Goal: Transaction & Acquisition: Purchase product/service

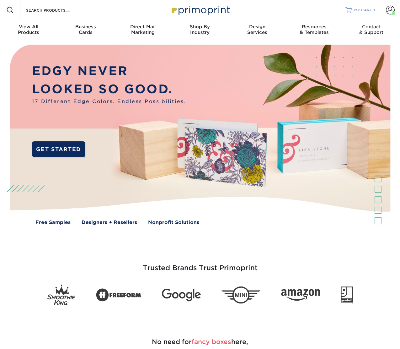
click at [364, 13] on span "MY CART" at bounding box center [363, 10] width 18 height 5
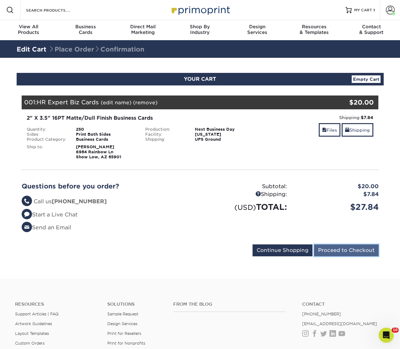
click at [322, 249] on input "Proceed to Checkout" at bounding box center [346, 250] width 65 height 12
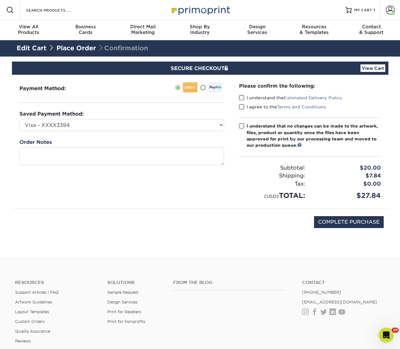
click at [213, 87] on div at bounding box center [215, 87] width 14 height 10
click at [0, 0] on input "radio" at bounding box center [0, 0] width 0 height 0
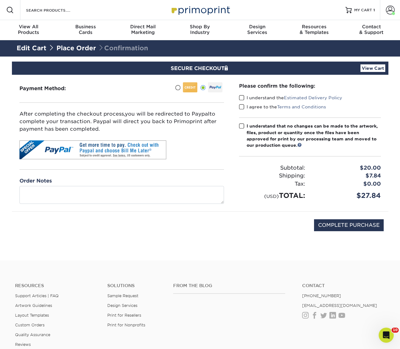
click at [240, 97] on span at bounding box center [241, 98] width 5 height 6
click at [0, 0] on input "I understand the Estimated Delivery Policy" at bounding box center [0, 0] width 0 height 0
click at [241, 108] on span at bounding box center [241, 107] width 5 height 6
click at [0, 0] on input "I agree to the Terms and Conditions" at bounding box center [0, 0] width 0 height 0
click at [242, 126] on span at bounding box center [241, 126] width 5 height 6
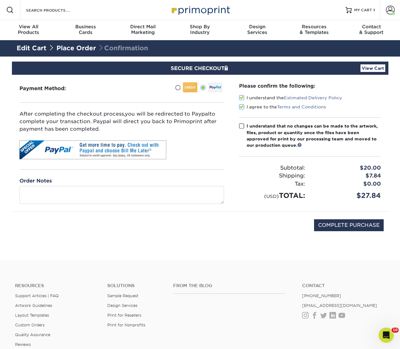
click at [0, 0] on input "I understand that no changes can be made to the artwork, files, product or quan…" at bounding box center [0, 0] width 0 height 0
click at [339, 222] on input "COMPLETE PURCHASE" at bounding box center [349, 225] width 70 height 12
type input "PROCESSING, PLEASE WAIT..."
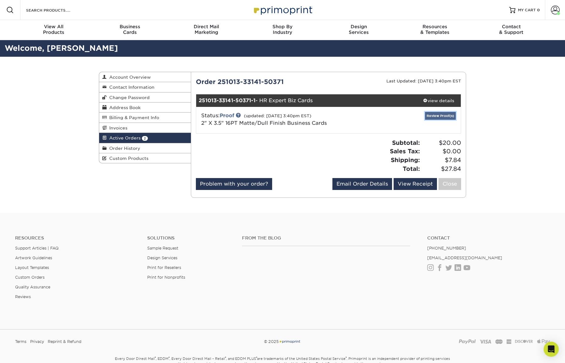
click at [435, 116] on link "Review Proof(s)" at bounding box center [440, 116] width 31 height 8
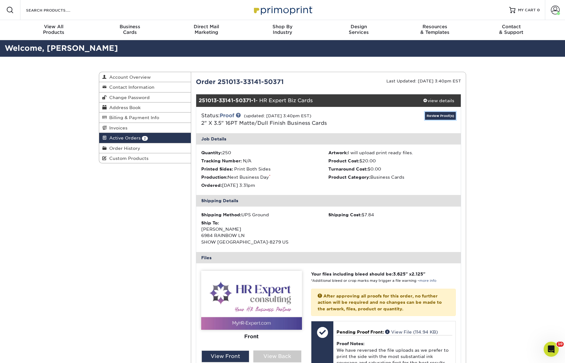
scroll to position [146, 0]
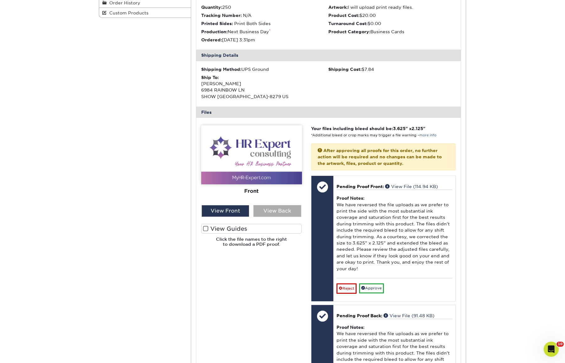
click at [292, 216] on div "View Back" at bounding box center [277, 211] width 48 height 12
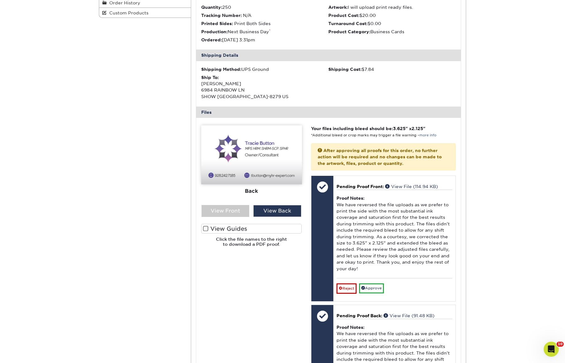
click at [205, 228] on span at bounding box center [205, 229] width 5 height 6
click at [0, 0] on input "View Guides" at bounding box center [0, 0] width 0 height 0
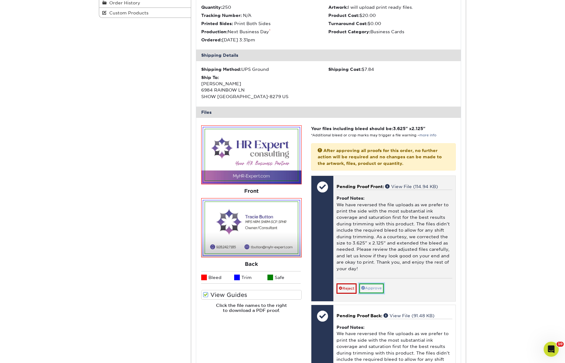
click at [370, 290] on link "Approve" at bounding box center [371, 289] width 25 height 10
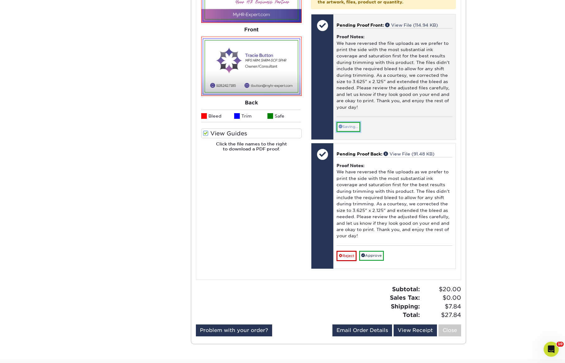
scroll to position [307, 0]
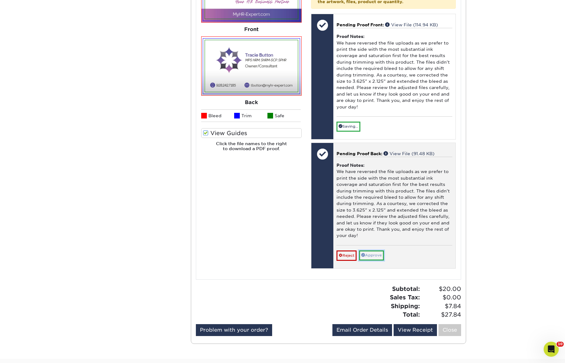
click at [368, 255] on link "Approve" at bounding box center [371, 256] width 25 height 10
